Goal: Navigation & Orientation: Understand site structure

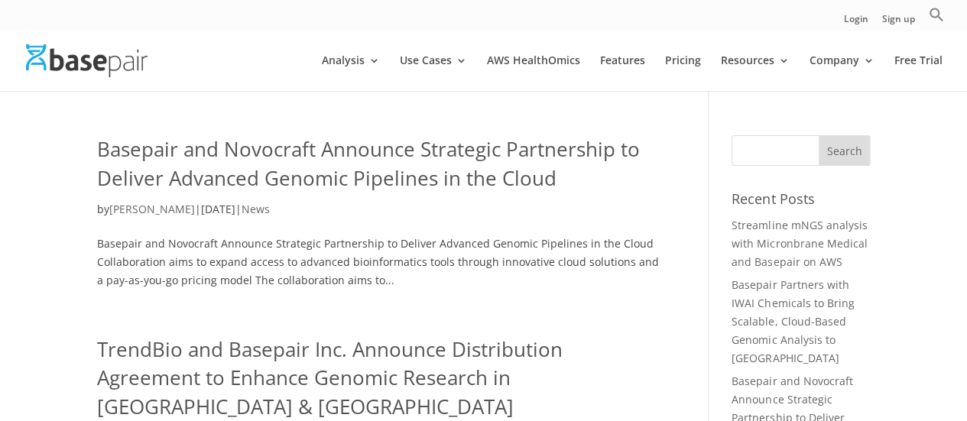
click at [105, 49] on img at bounding box center [87, 60] width 122 height 33
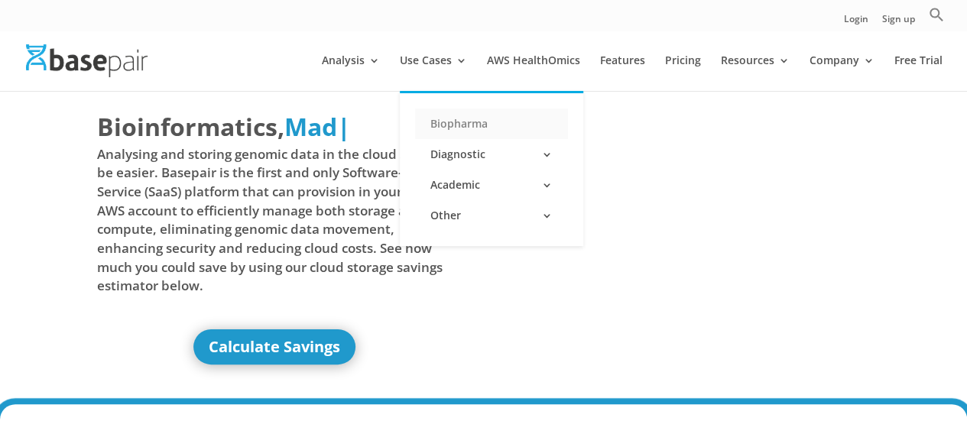
click at [456, 123] on link "Biopharma" at bounding box center [491, 124] width 153 height 31
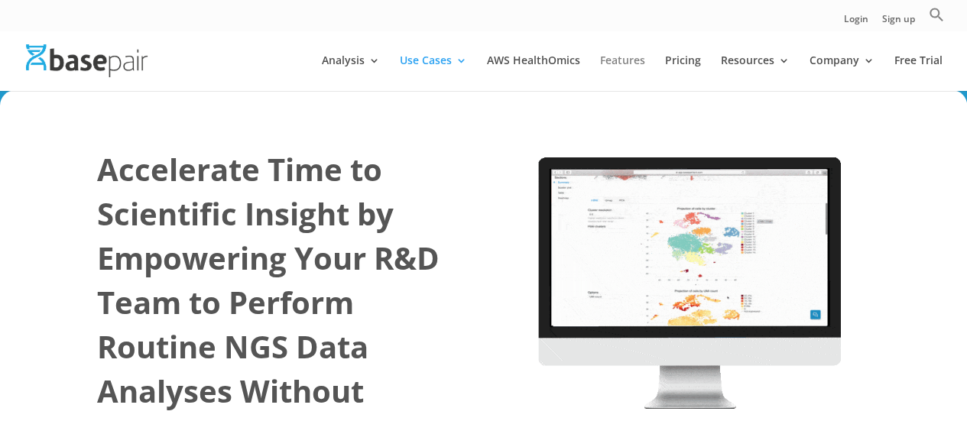
click at [631, 60] on link "Features" at bounding box center [622, 73] width 45 height 36
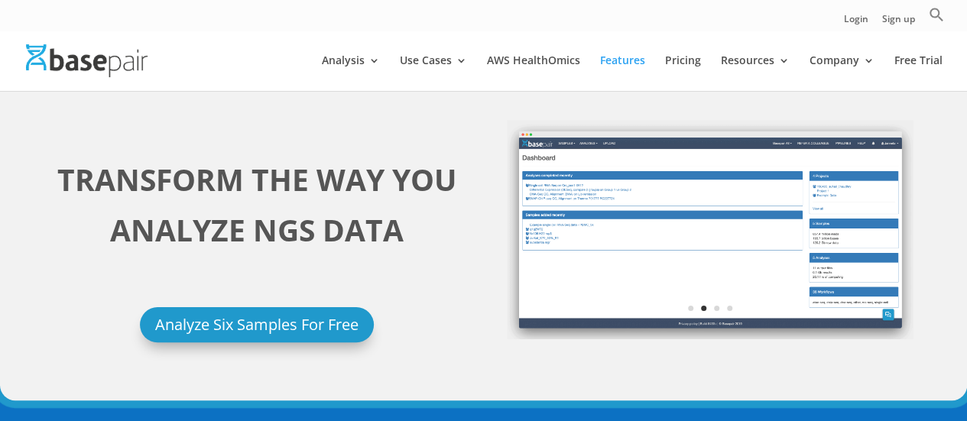
scroll to position [29, 0]
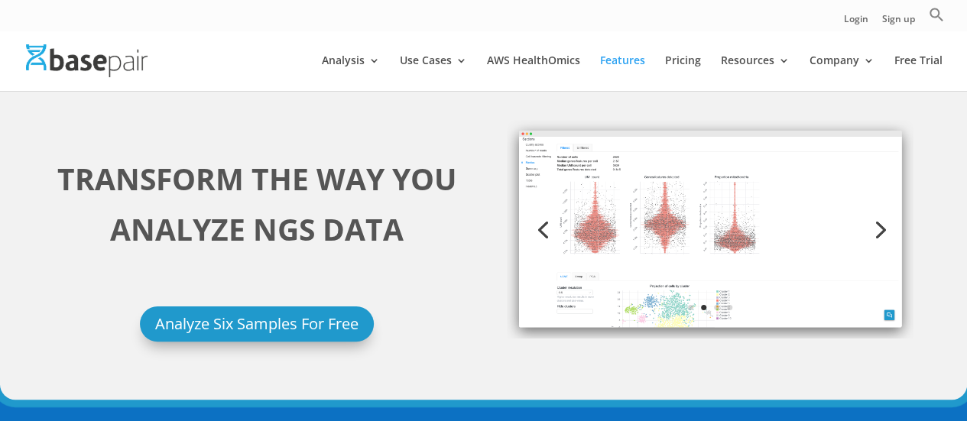
click at [874, 230] on link "Next" at bounding box center [878, 228] width 37 height 37
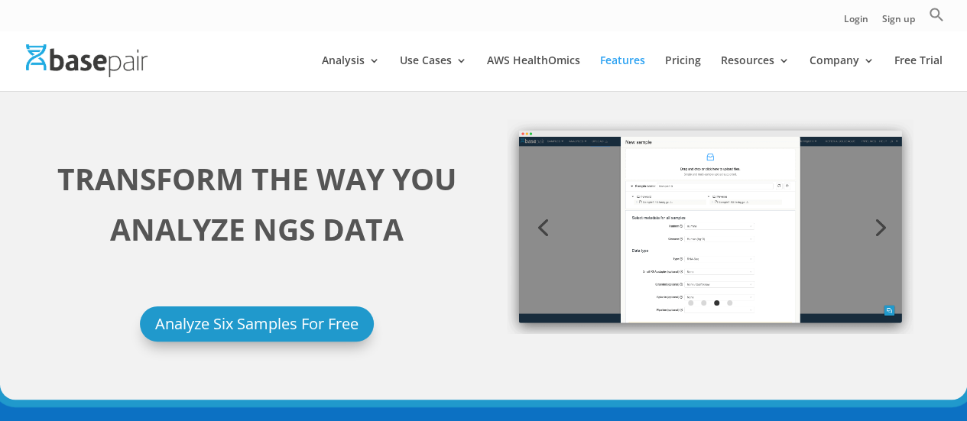
click at [874, 230] on link "Next" at bounding box center [878, 226] width 37 height 37
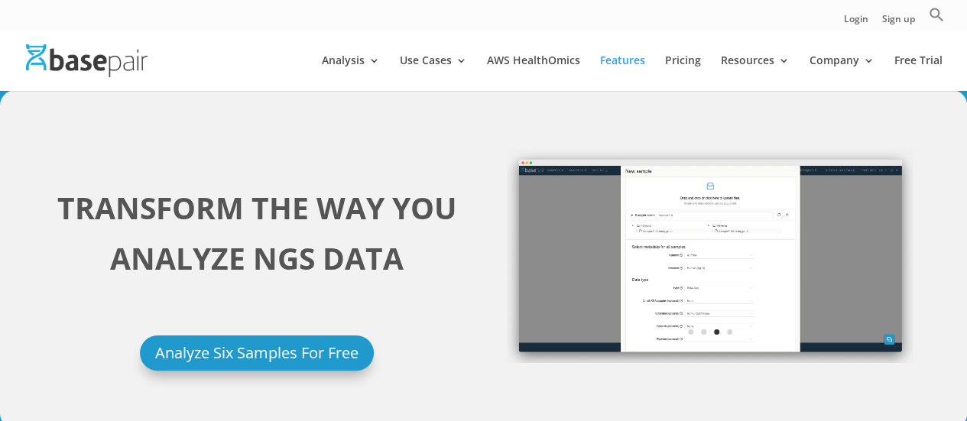
scroll to position [2, 0]
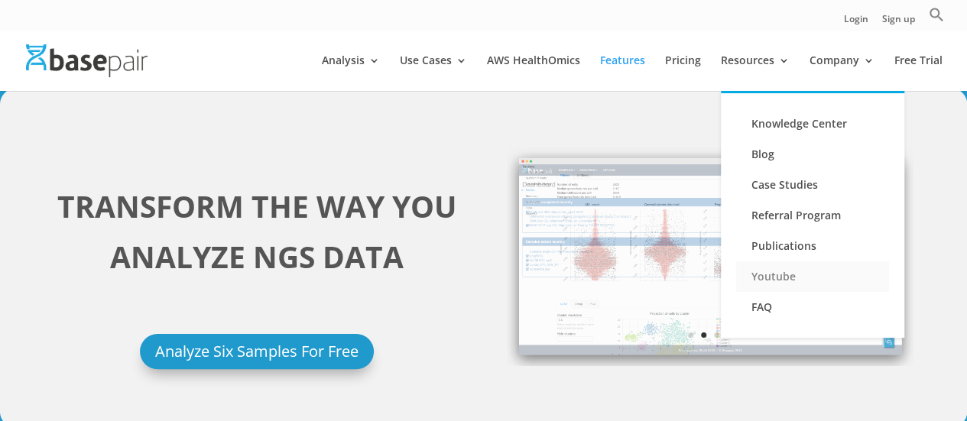
click at [783, 276] on link "Youtube" at bounding box center [812, 276] width 153 height 31
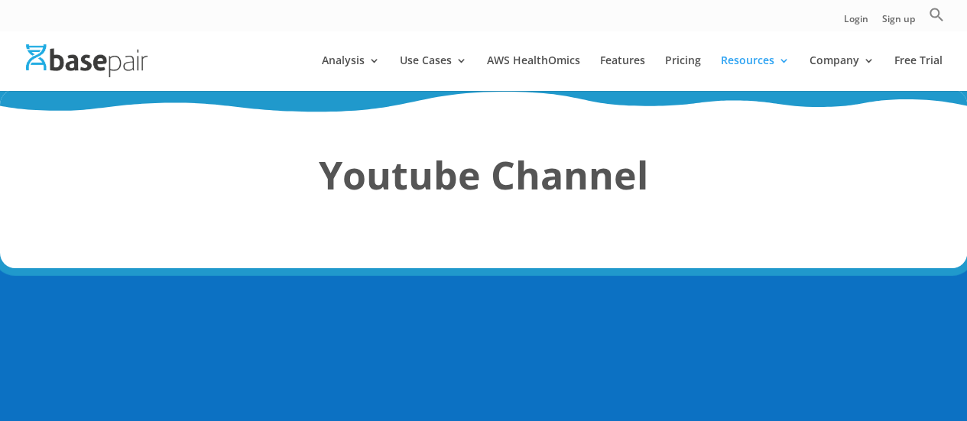
scroll to position [2, 0]
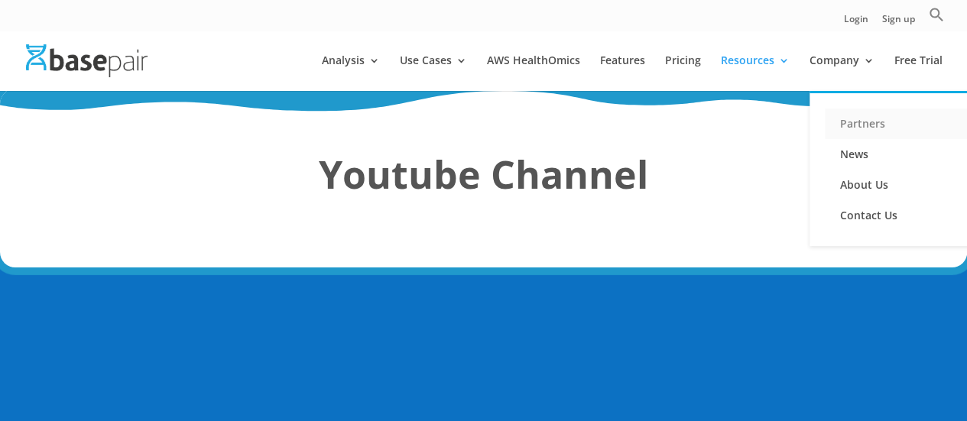
click at [852, 120] on link "Partners" at bounding box center [901, 124] width 153 height 31
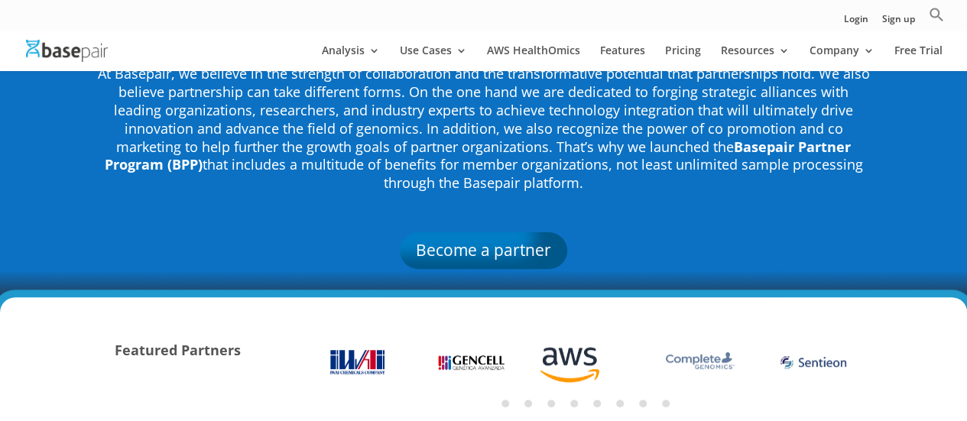
scroll to position [250, 0]
